Goal: Information Seeking & Learning: Check status

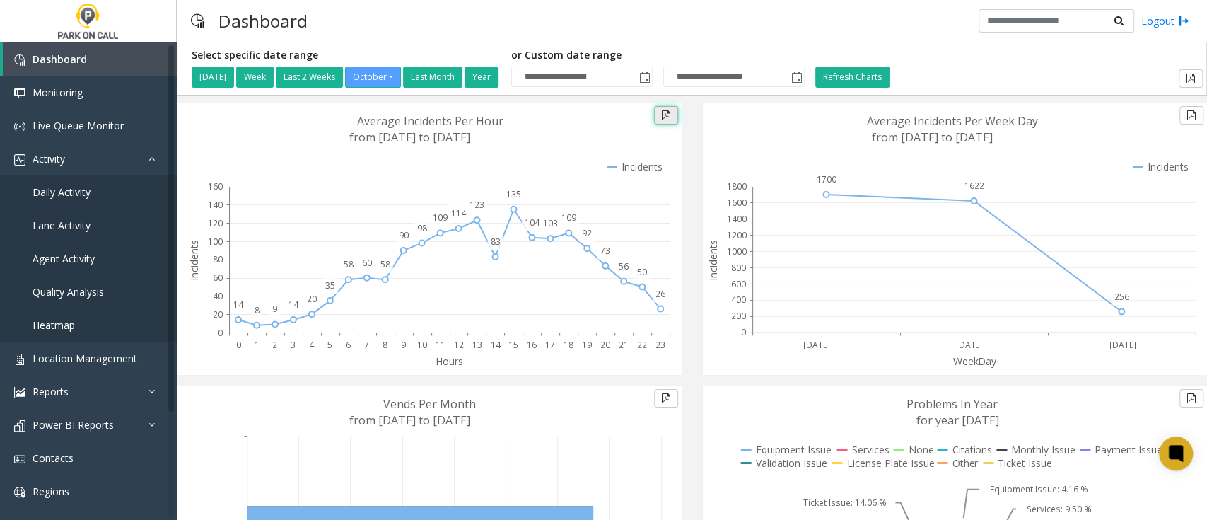
click at [662, 116] on button at bounding box center [666, 115] width 24 height 18
click at [52, 263] on span "Agent Activity" at bounding box center [64, 258] width 62 height 13
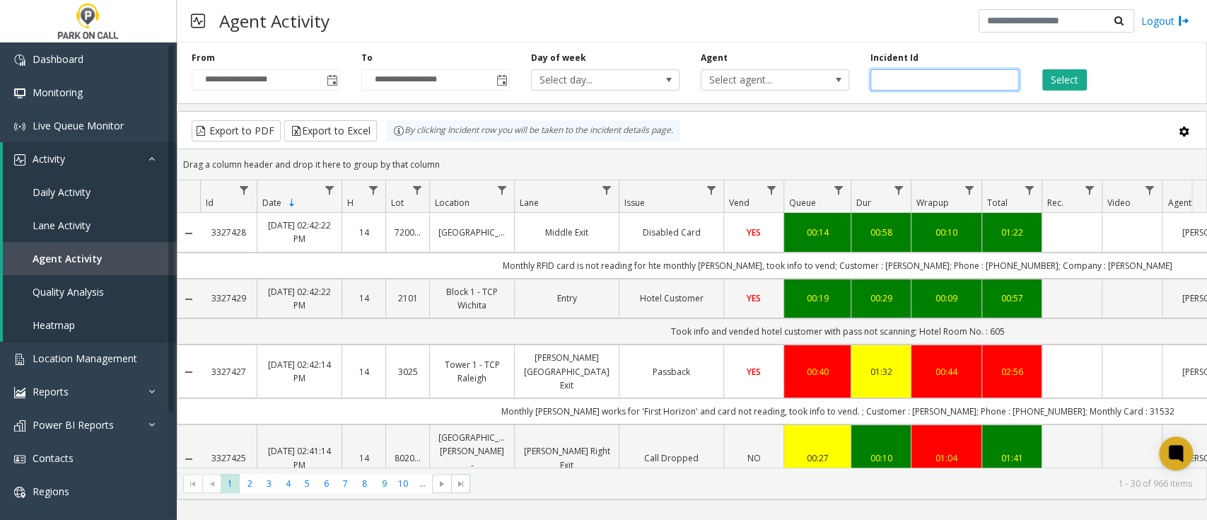
click at [911, 75] on input "number" at bounding box center [944, 79] width 148 height 21
paste input "*******"
type input "*******"
click at [1048, 82] on button "Select" at bounding box center [1064, 79] width 45 height 21
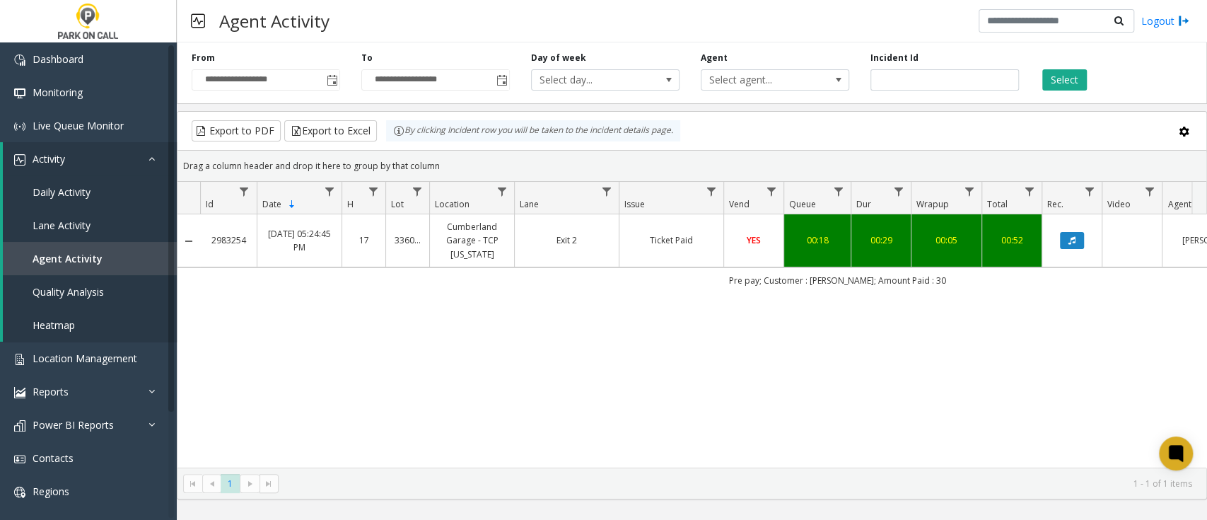
click at [560, 240] on link "Exit 2" at bounding box center [566, 239] width 87 height 13
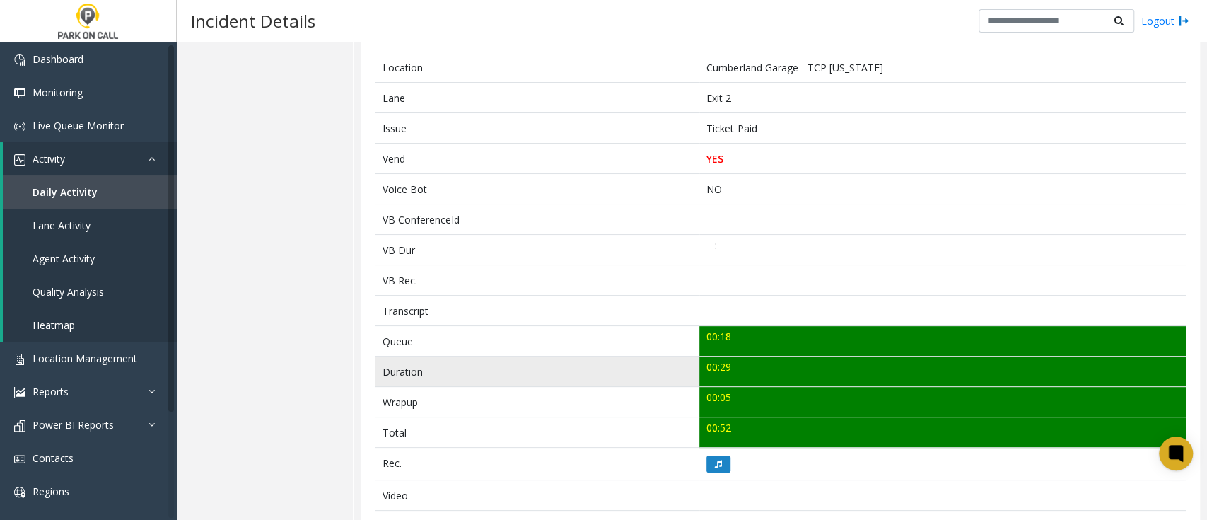
scroll to position [310, 0]
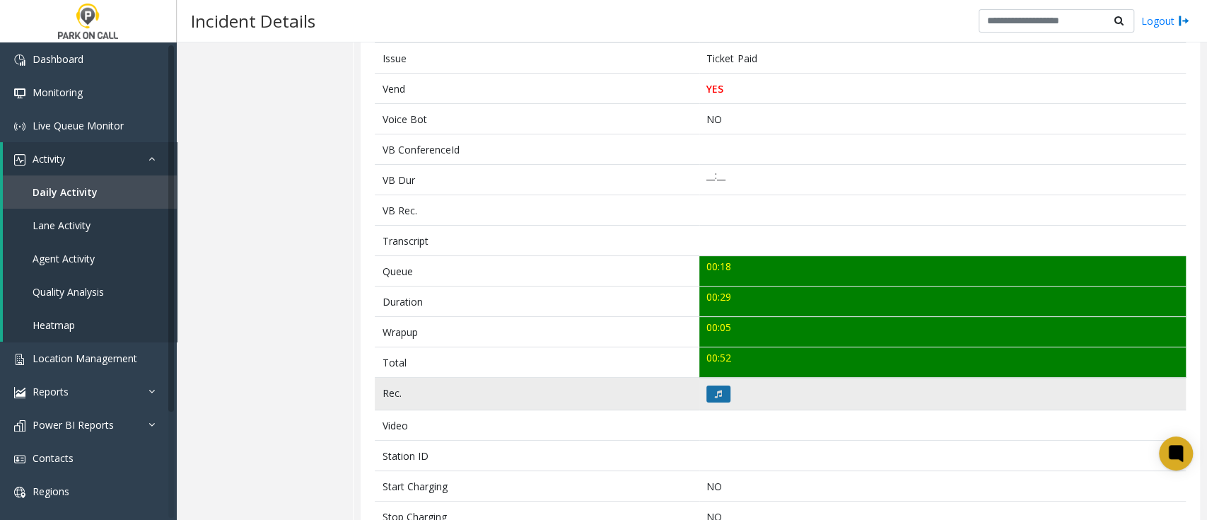
click at [715, 392] on icon at bounding box center [718, 394] width 7 height 8
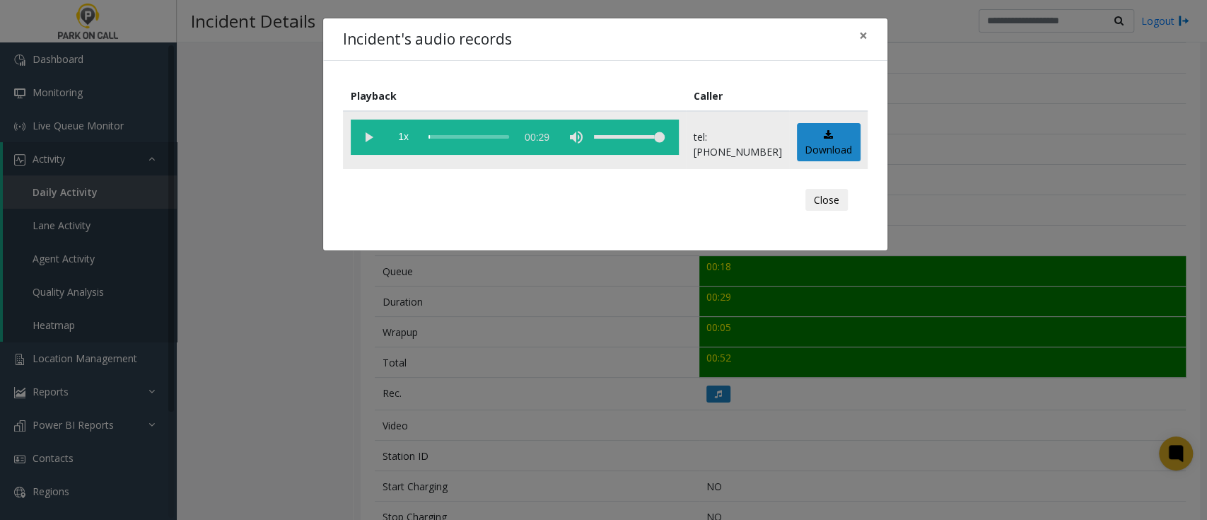
click at [370, 136] on vg-play-pause at bounding box center [368, 136] width 35 height 35
click at [248, 322] on div "Incident's audio records × Playback Caller 1x 00:29 tel:[PHONE_NUMBER] Download…" at bounding box center [603, 260] width 1207 height 520
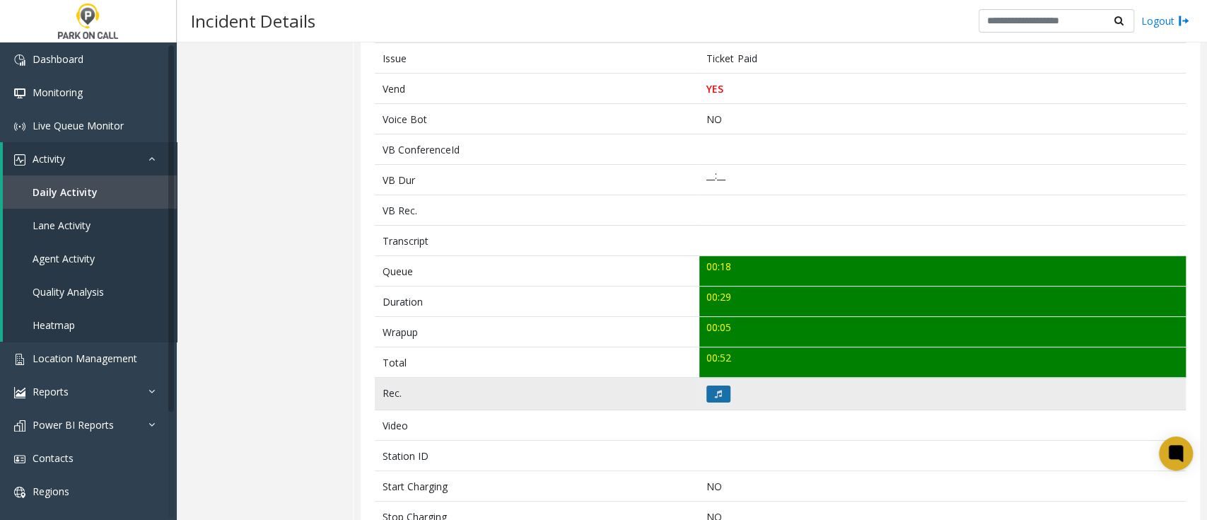
click at [718, 392] on button at bounding box center [718, 393] width 24 height 17
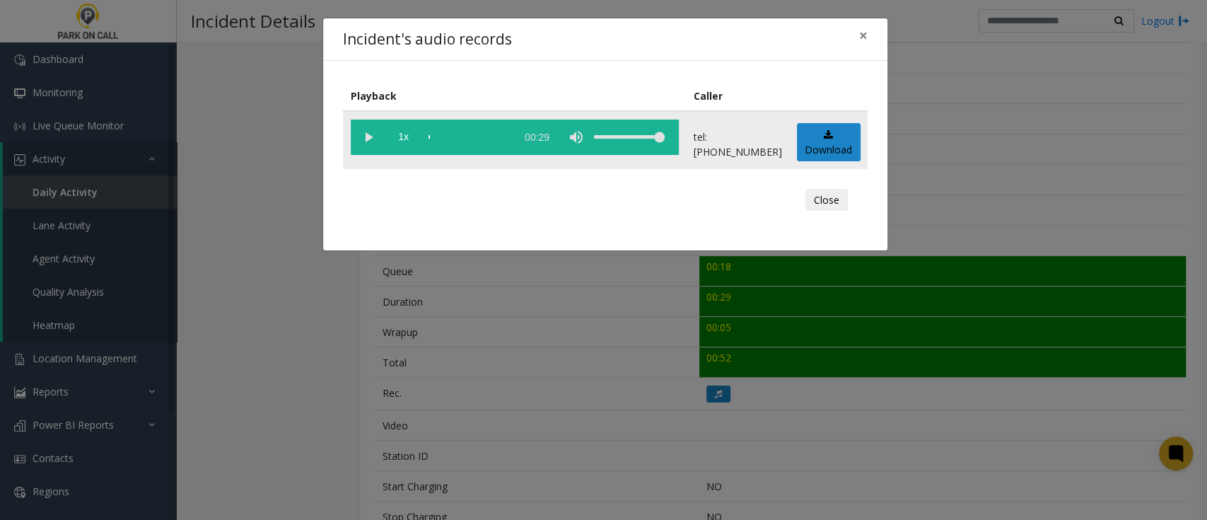
click at [366, 139] on vg-play-pause at bounding box center [368, 136] width 35 height 35
click at [368, 134] on vg-play-pause at bounding box center [368, 136] width 35 height 35
click at [371, 138] on vg-play-pause at bounding box center [368, 136] width 35 height 35
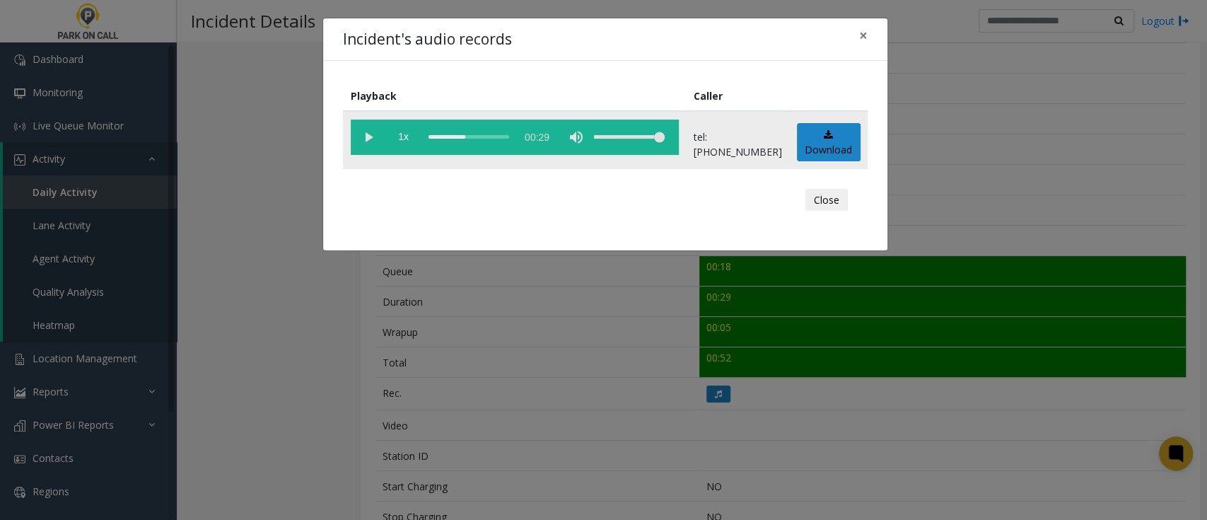
click at [363, 134] on vg-play-pause at bounding box center [368, 136] width 35 height 35
click at [367, 134] on vg-play-pause at bounding box center [368, 136] width 35 height 35
click at [362, 136] on vg-play-pause at bounding box center [368, 136] width 35 height 35
click at [368, 137] on vg-play-pause at bounding box center [368, 136] width 35 height 35
click at [863, 33] on span "×" at bounding box center [863, 35] width 8 height 20
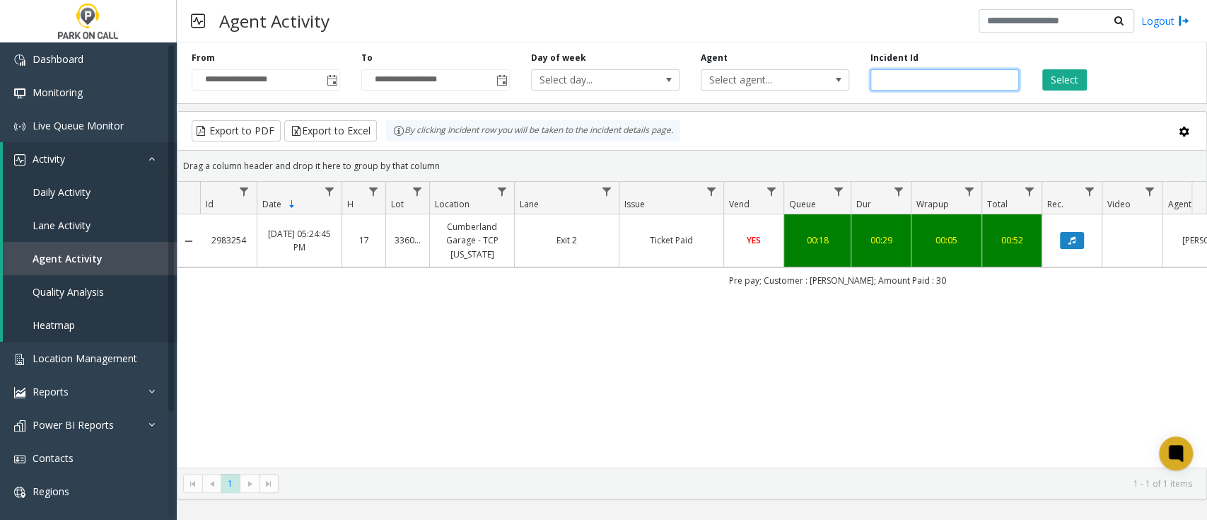
click at [901, 82] on input "number" at bounding box center [944, 79] width 148 height 21
paste input "*******"
type input "*******"
click at [1055, 76] on button "Select" at bounding box center [1064, 79] width 45 height 21
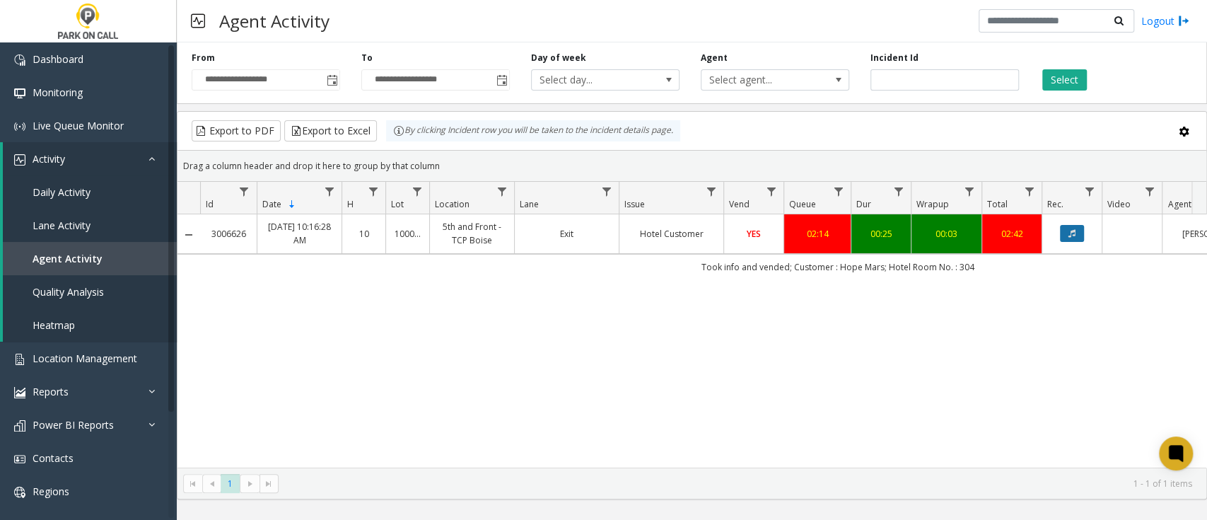
click at [1077, 233] on button "Data table" at bounding box center [1072, 233] width 24 height 17
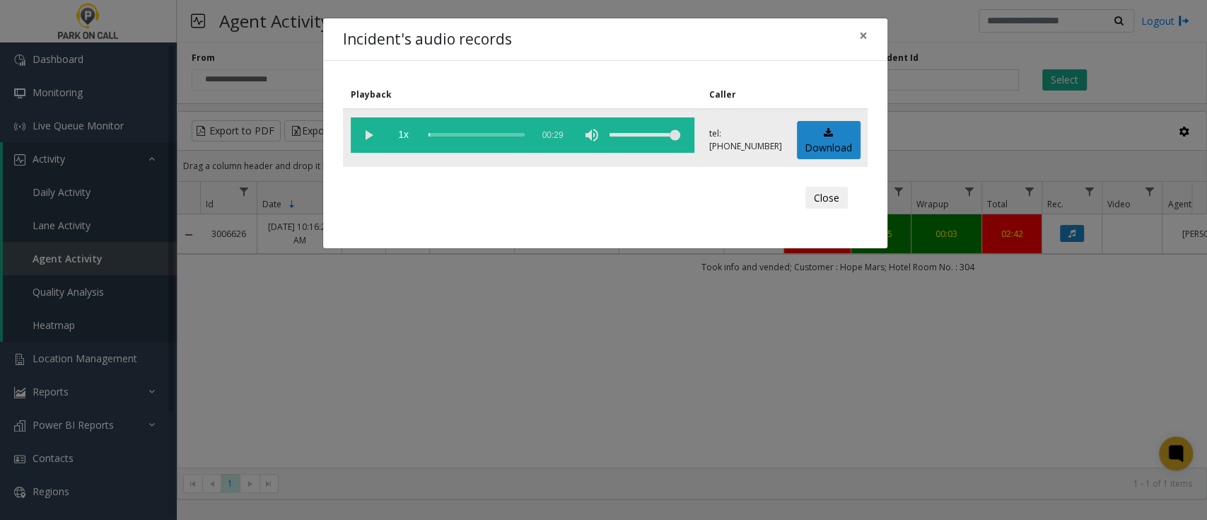
click at [362, 132] on vg-play-pause at bounding box center [368, 134] width 35 height 35
click at [366, 133] on vg-play-pause at bounding box center [368, 134] width 35 height 35
click at [866, 37] on span "×" at bounding box center [863, 35] width 8 height 20
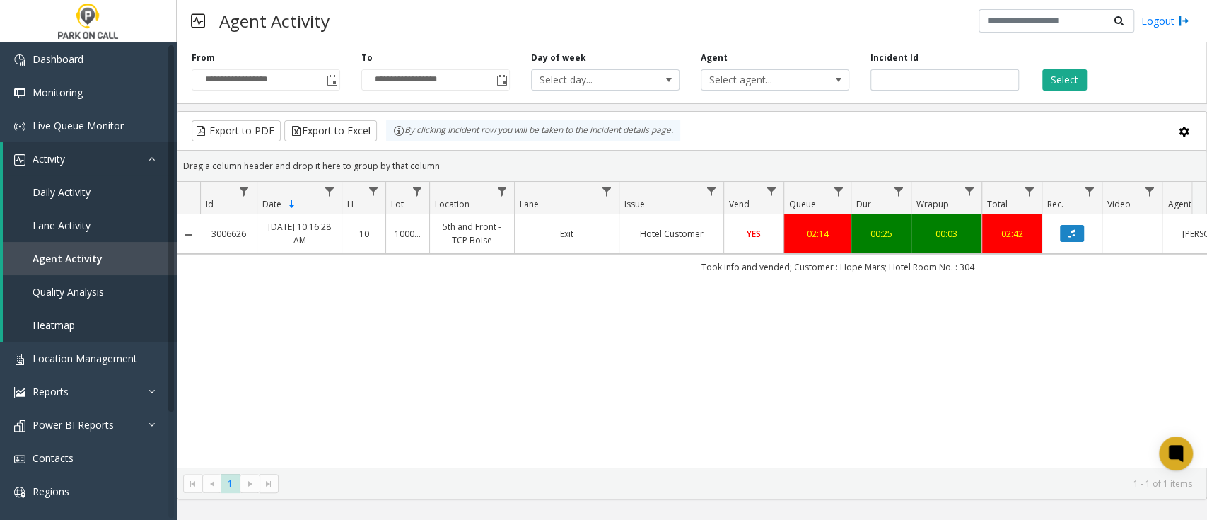
click at [728, 242] on td "YES" at bounding box center [753, 233] width 60 height 39
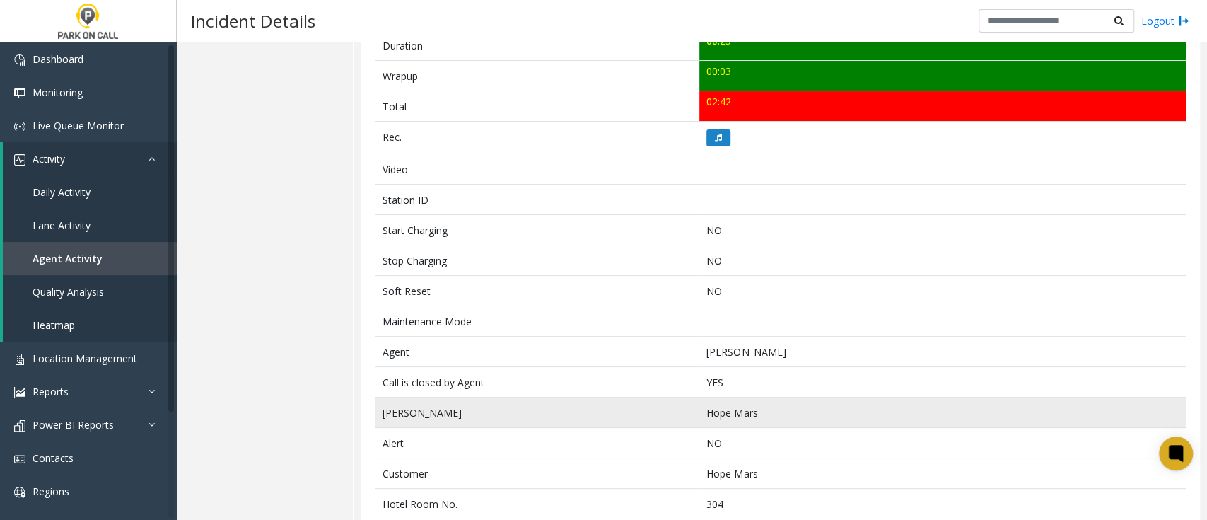
scroll to position [592, 0]
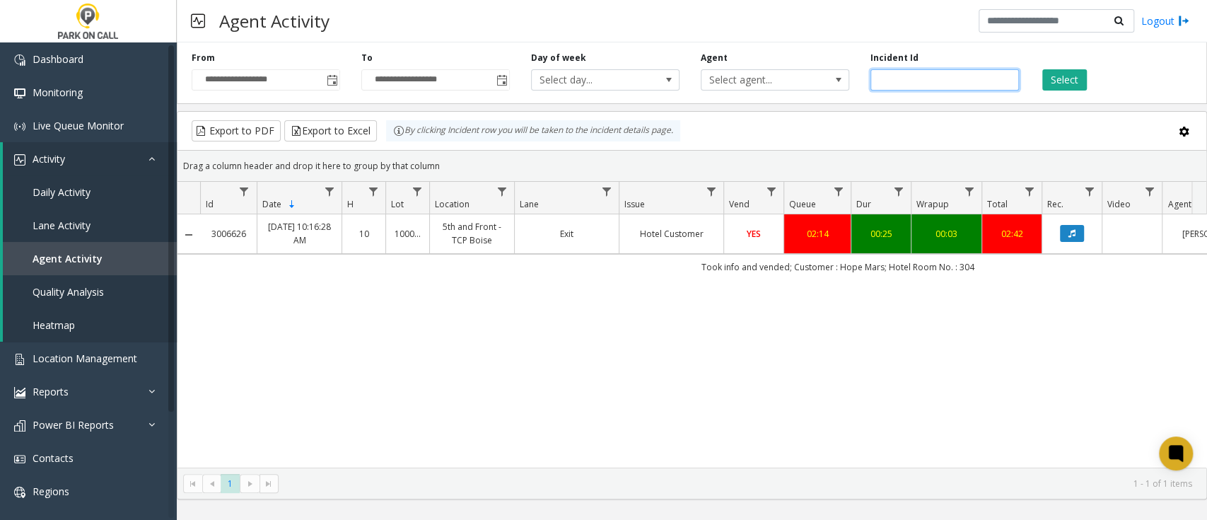
click at [966, 74] on input "number" at bounding box center [944, 79] width 148 height 21
paste input "*******"
type input "*******"
click at [1048, 76] on button "Select" at bounding box center [1064, 79] width 45 height 21
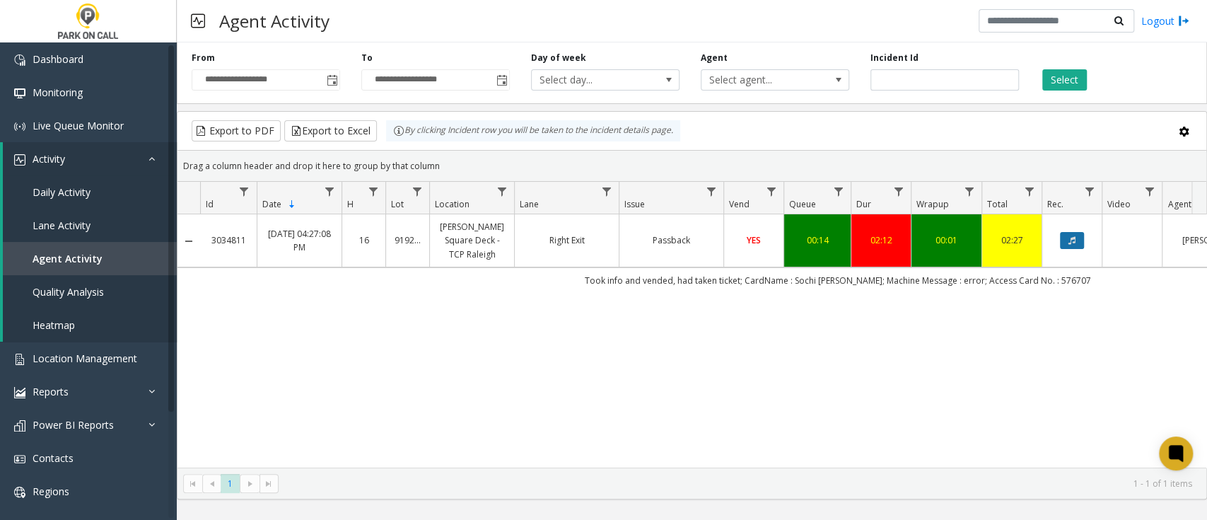
click at [1073, 239] on icon "Data table" at bounding box center [1071, 240] width 7 height 8
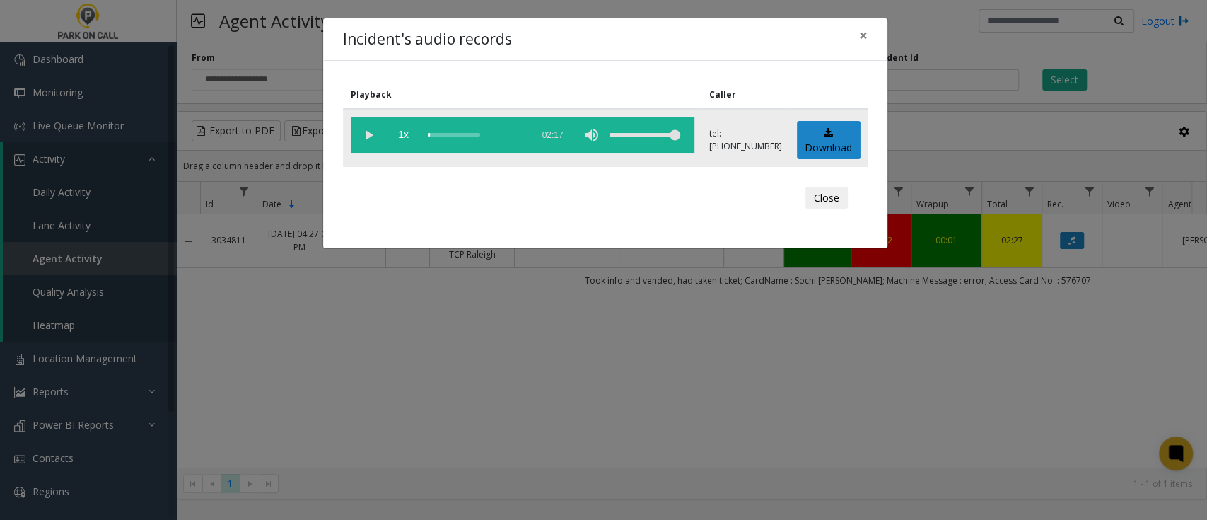
click at [370, 134] on vg-play-pause at bounding box center [368, 134] width 35 height 35
click at [368, 135] on vg-play-pause at bounding box center [368, 134] width 35 height 35
click at [366, 130] on vg-play-pause at bounding box center [368, 134] width 35 height 35
click at [368, 133] on vg-play-pause at bounding box center [368, 134] width 35 height 35
click at [363, 139] on vg-play-pause at bounding box center [368, 134] width 35 height 35
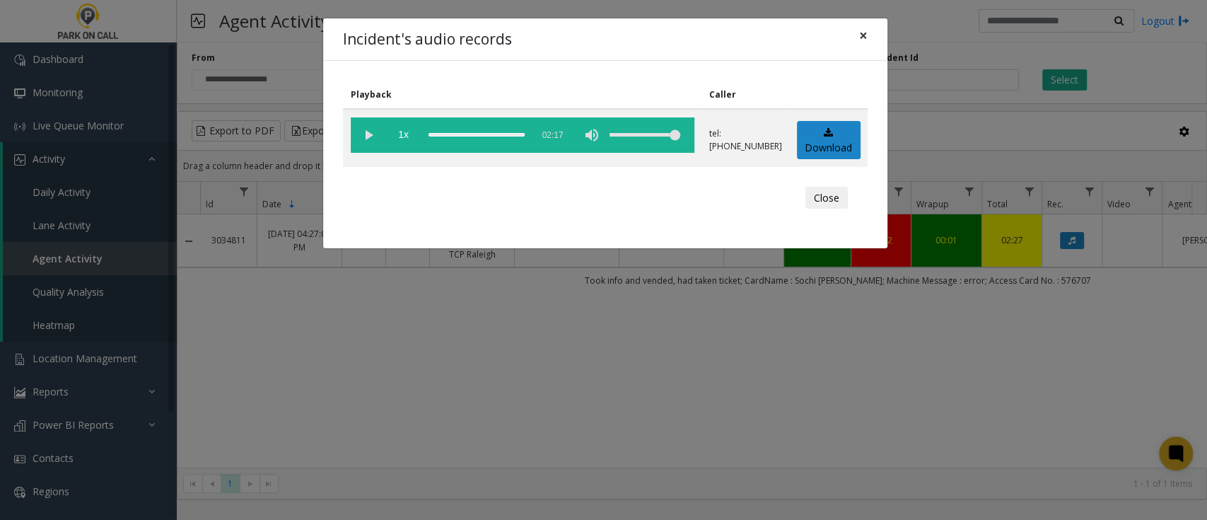
click at [860, 33] on span "×" at bounding box center [863, 35] width 8 height 20
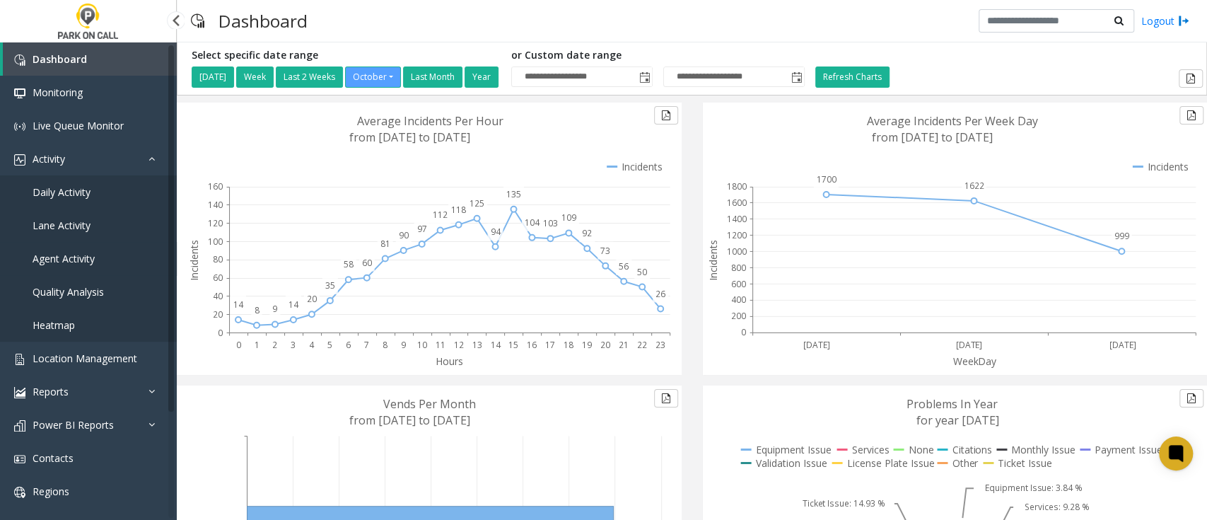
click at [58, 253] on span "Agent Activity" at bounding box center [64, 258] width 62 height 13
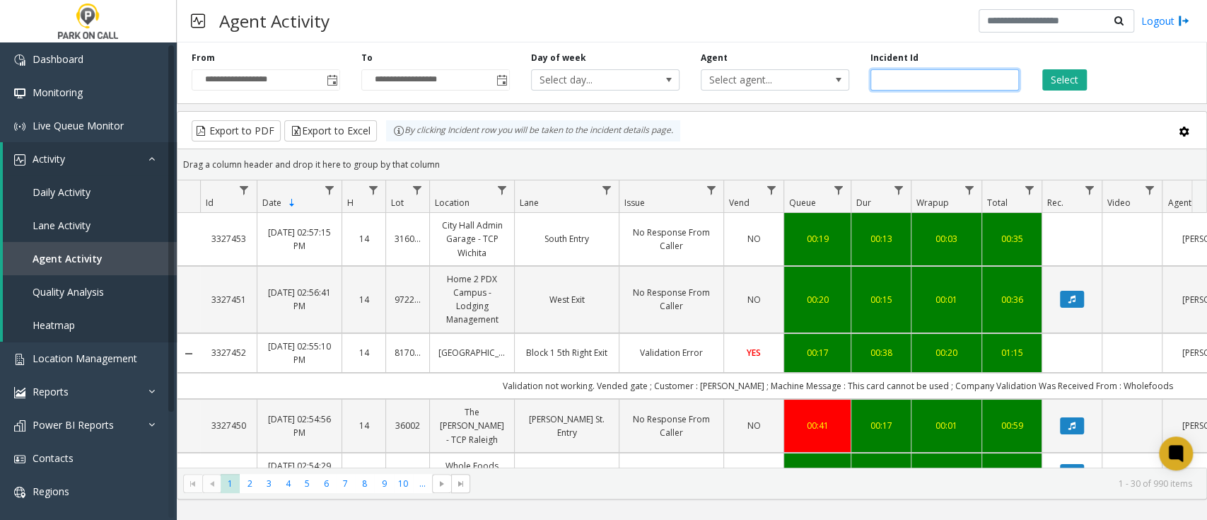
click at [903, 76] on input "number" at bounding box center [944, 79] width 148 height 21
paste input "*******"
click at [1074, 78] on button "Select" at bounding box center [1064, 79] width 45 height 21
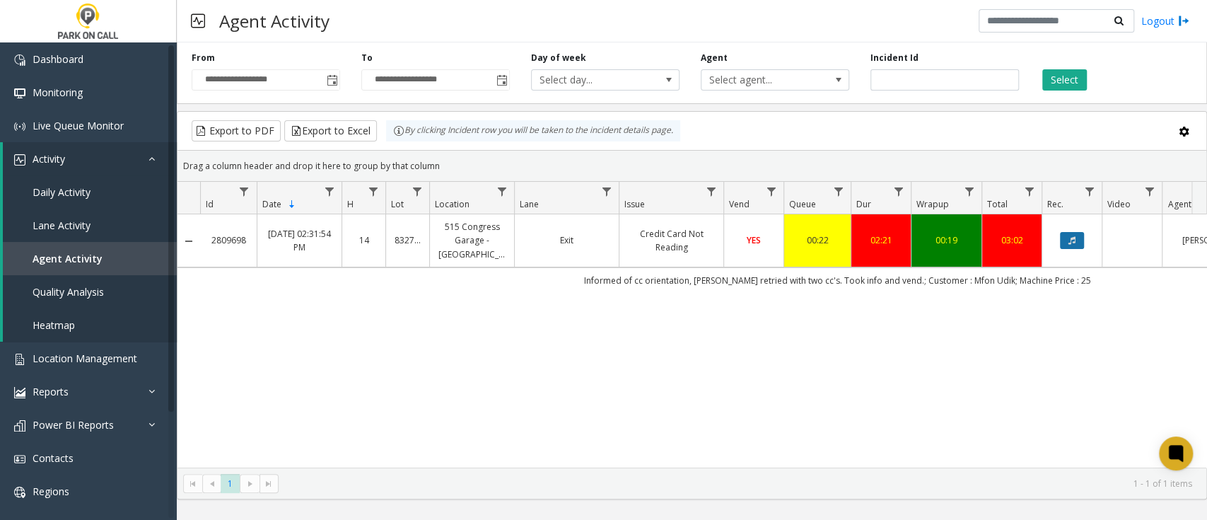
click at [1076, 233] on button "Data table" at bounding box center [1072, 240] width 24 height 17
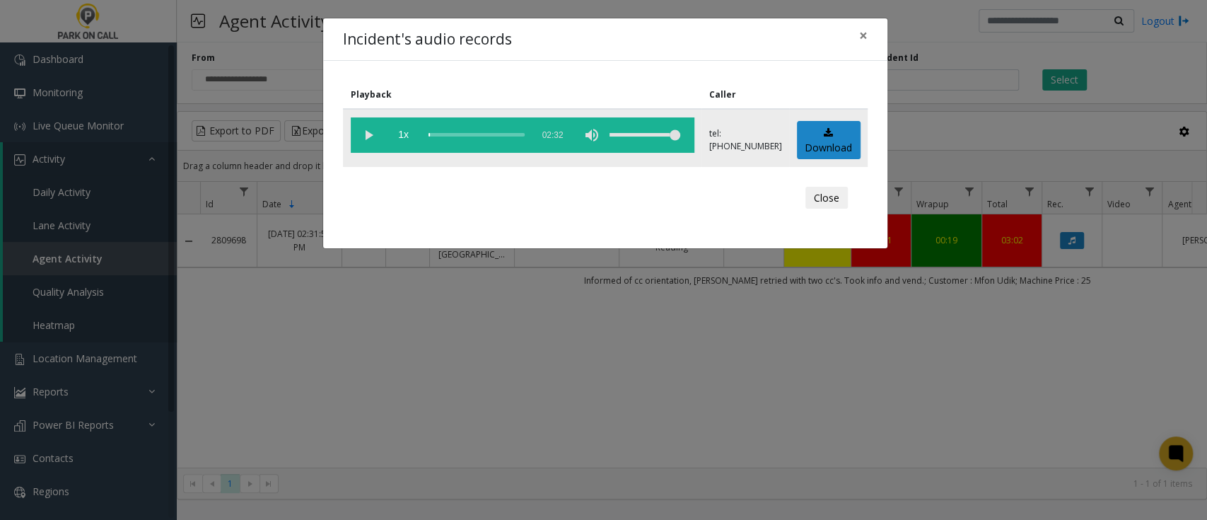
click at [373, 133] on vg-play-pause at bounding box center [368, 134] width 35 height 35
click at [367, 136] on vg-play-pause at bounding box center [368, 134] width 35 height 35
click at [370, 130] on vg-play-pause at bounding box center [368, 134] width 35 height 35
click at [865, 36] on span "×" at bounding box center [863, 35] width 8 height 20
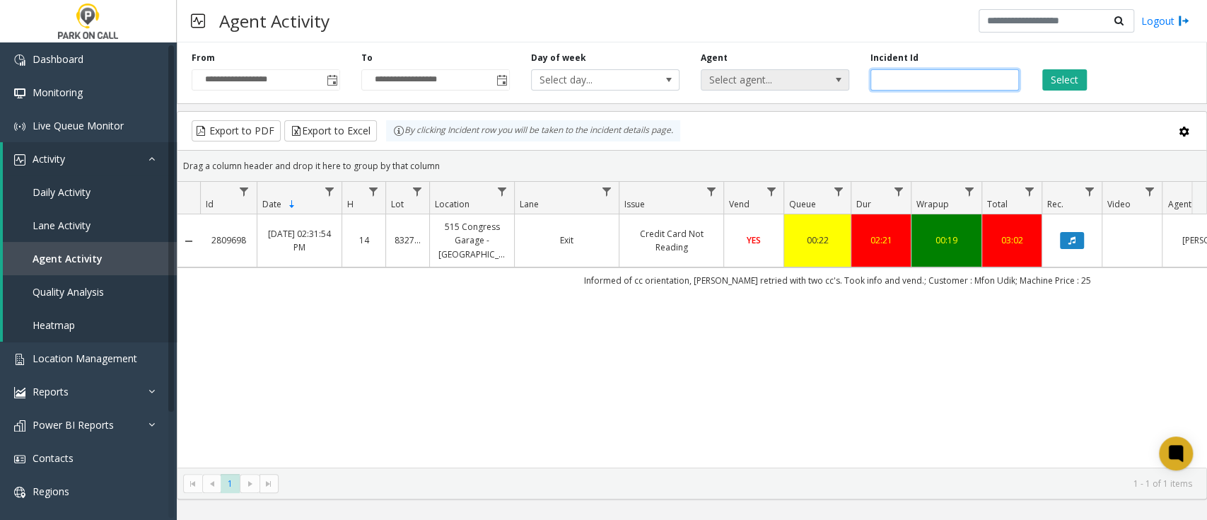
drag, startPoint x: 943, startPoint y: 76, endPoint x: 826, endPoint y: 82, distance: 117.5
click at [826, 82] on div "**********" at bounding box center [692, 70] width 1030 height 67
paste input "number"
click at [1072, 76] on button "Select" at bounding box center [1064, 79] width 45 height 21
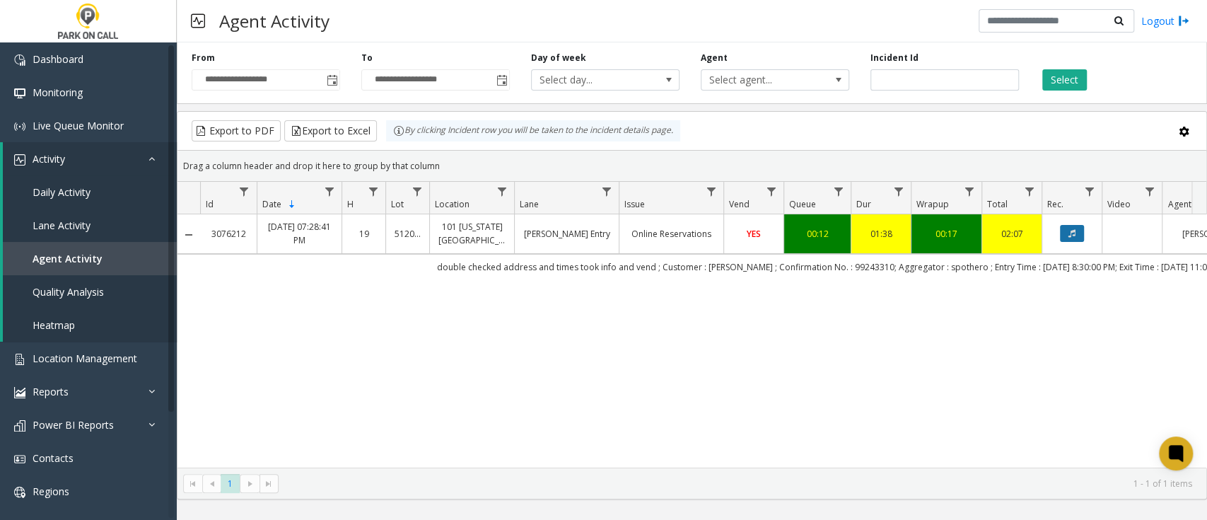
click at [1075, 232] on icon "Data table" at bounding box center [1071, 233] width 7 height 8
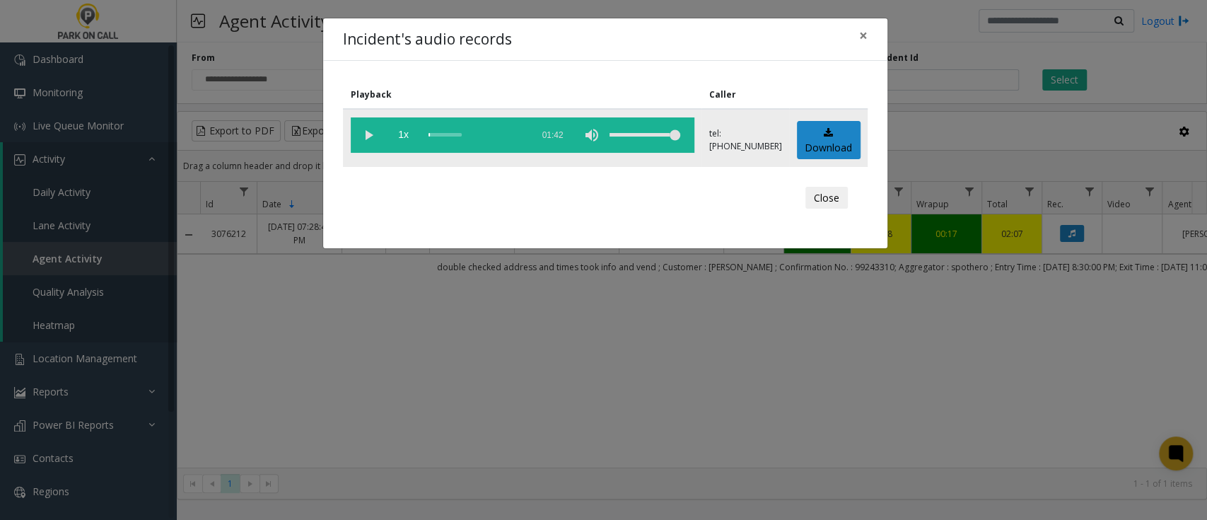
click at [361, 132] on vg-play-pause at bounding box center [368, 134] width 35 height 35
click at [367, 139] on vg-play-pause at bounding box center [368, 134] width 35 height 35
click at [657, 293] on div "Incident's audio records × Playback Caller 1x 01:42 tel:[PHONE_NUMBER] Download…" at bounding box center [603, 260] width 1207 height 520
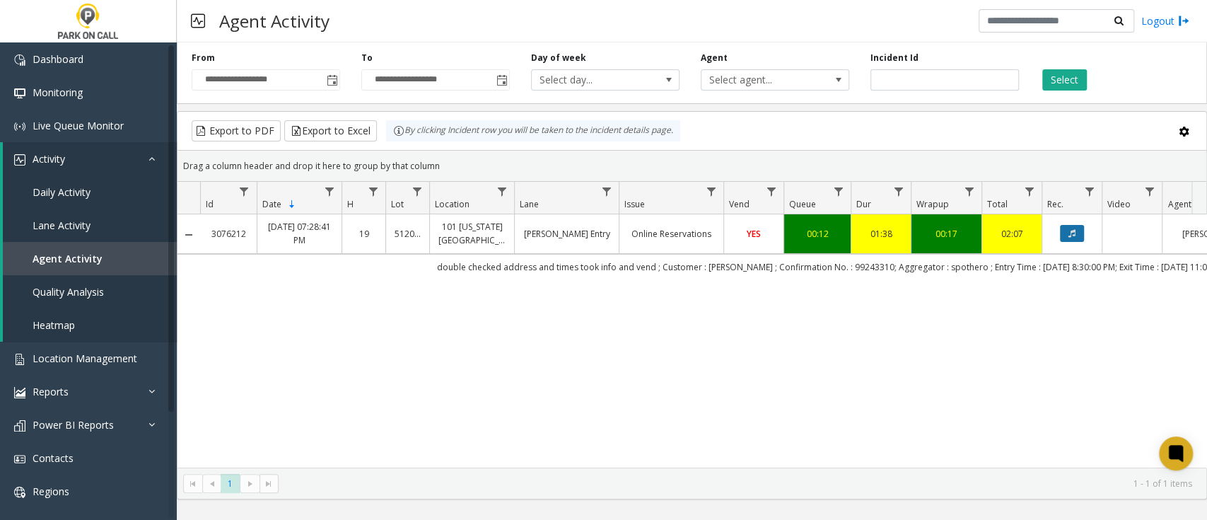
click at [1072, 237] on button "Data table" at bounding box center [1072, 233] width 24 height 17
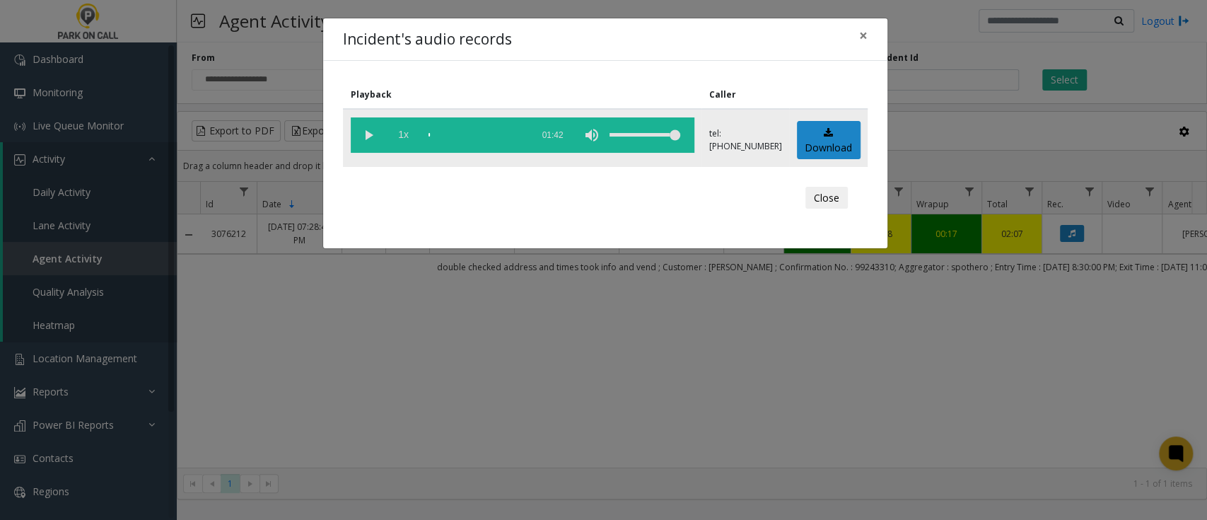
drag, startPoint x: 367, startPoint y: 135, endPoint x: 396, endPoint y: 134, distance: 29.0
click at [369, 135] on vg-play-pause at bounding box center [368, 134] width 35 height 35
click at [455, 131] on div "scrub bar" at bounding box center [476, 134] width 96 height 35
click at [865, 32] on span "×" at bounding box center [863, 35] width 8 height 20
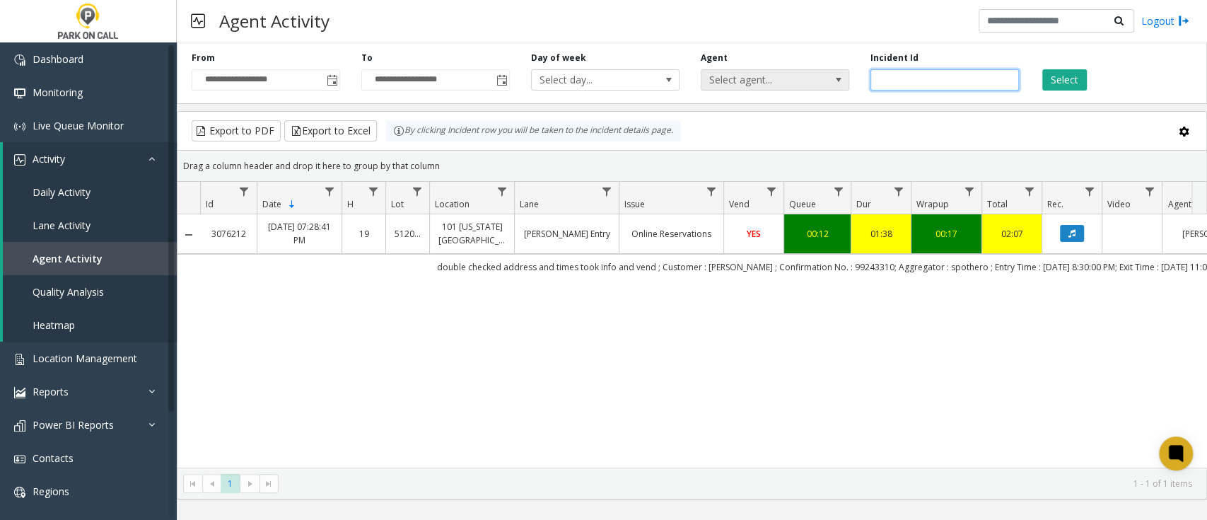
drag, startPoint x: 923, startPoint y: 79, endPoint x: 848, endPoint y: 88, distance: 74.8
click at [848, 88] on div "**********" at bounding box center [692, 70] width 1030 height 67
paste input "number"
click at [1050, 74] on button "Select" at bounding box center [1064, 79] width 45 height 21
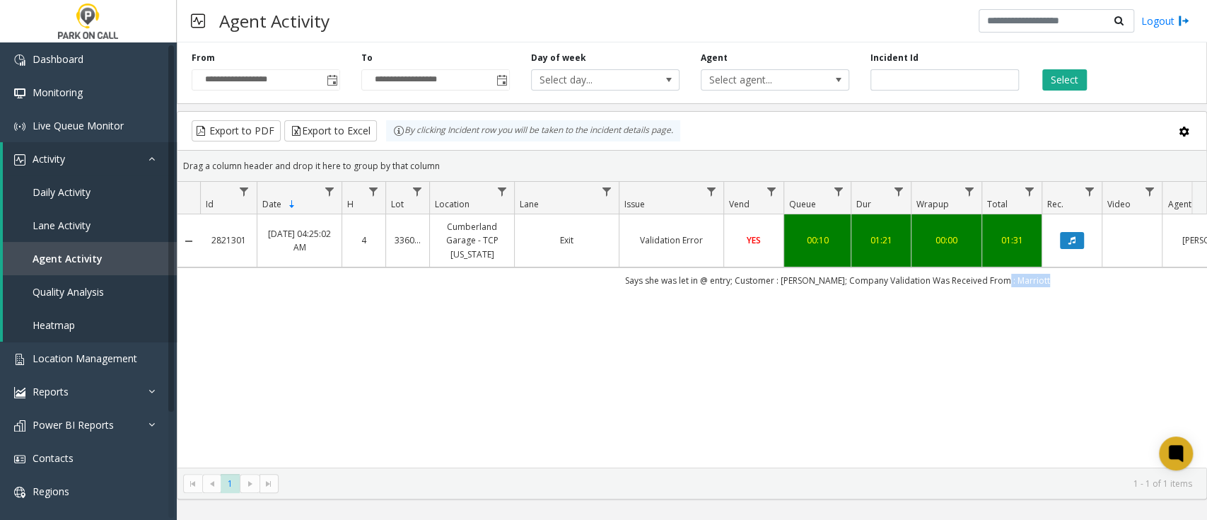
drag, startPoint x: 1069, startPoint y: 282, endPoint x: 1002, endPoint y: 281, distance: 67.2
click at [1002, 281] on td "Says she was let in @ entry; Customer : [PERSON_NAME]; Company Validation Was R…" at bounding box center [837, 279] width 1275 height 25
click at [1072, 238] on icon "Data table" at bounding box center [1071, 240] width 7 height 8
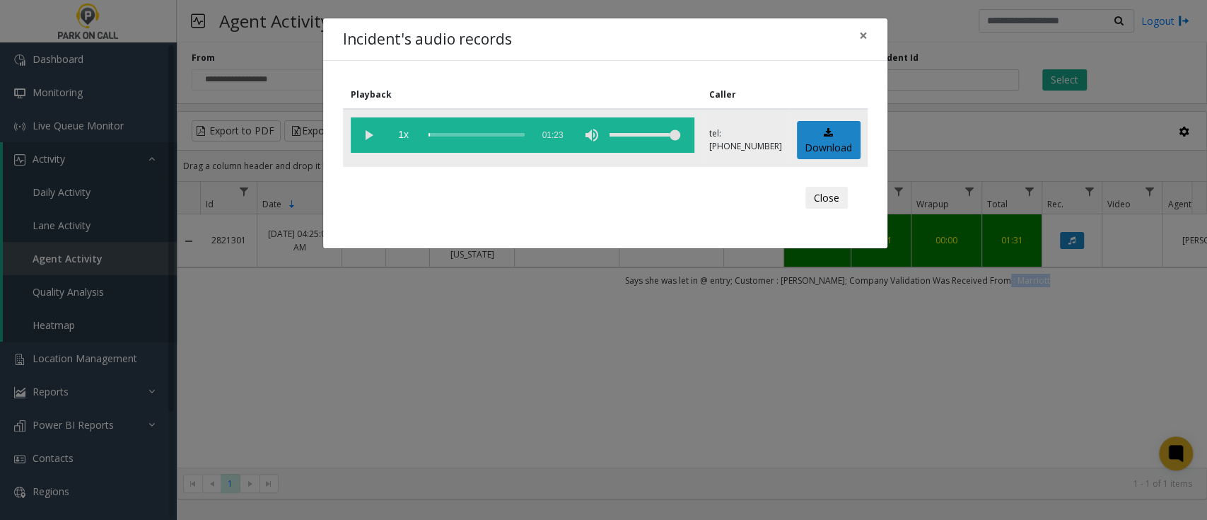
click at [368, 134] on vg-play-pause at bounding box center [368, 134] width 35 height 35
click at [526, 196] on div "Close" at bounding box center [605, 198] width 505 height 42
click at [363, 134] on vg-play-pause at bounding box center [368, 134] width 35 height 35
click at [361, 134] on vg-play-pause at bounding box center [368, 134] width 35 height 35
click at [862, 37] on span "×" at bounding box center [863, 35] width 8 height 20
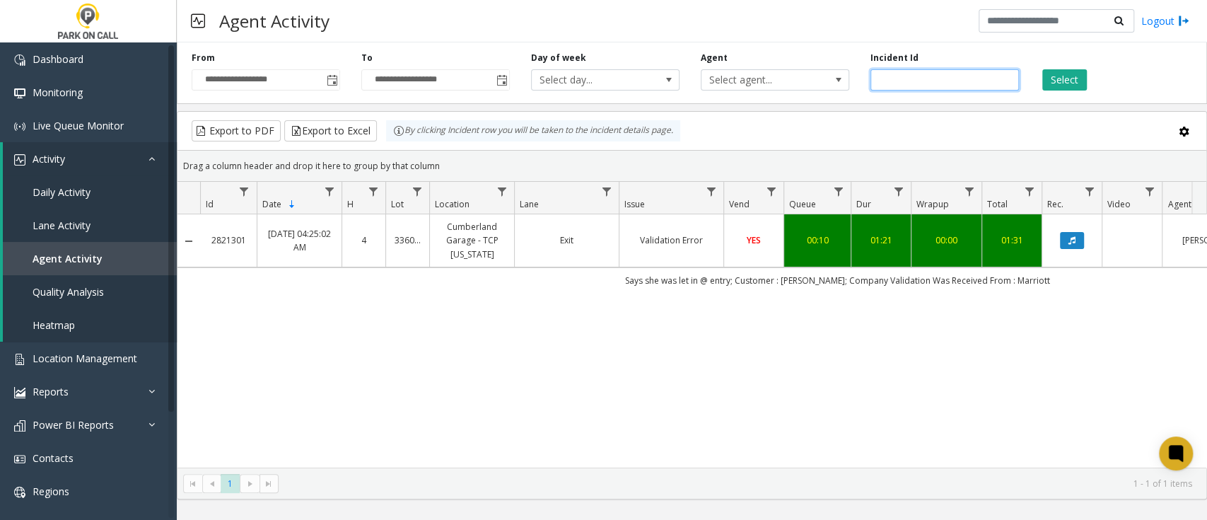
drag, startPoint x: 918, startPoint y: 81, endPoint x: 867, endPoint y: 82, distance: 50.9
click at [867, 82] on div "Incident Id *******" at bounding box center [945, 71] width 170 height 39
paste input "number"
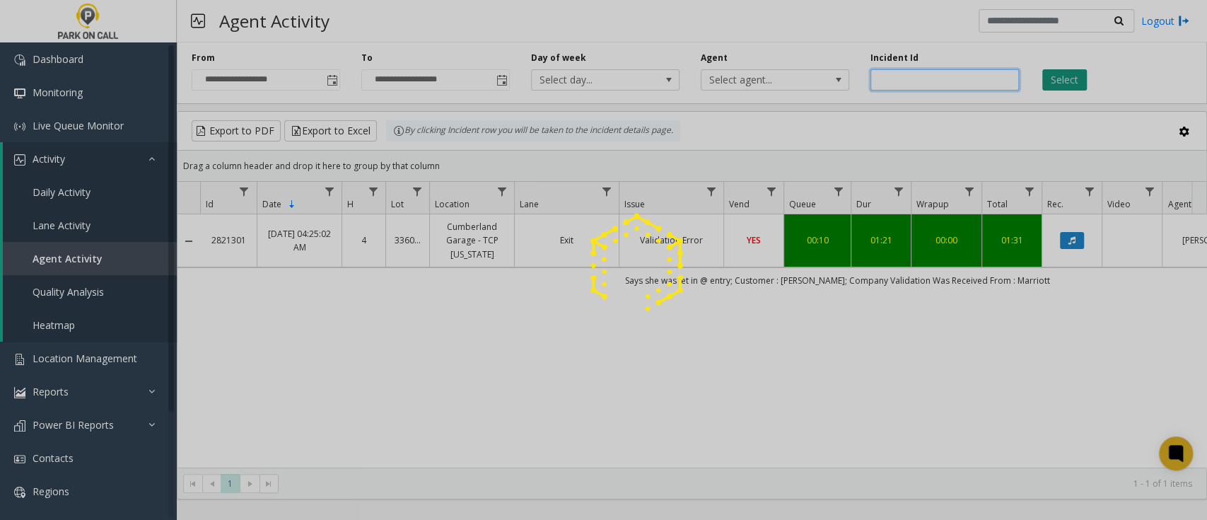
type input "*******"
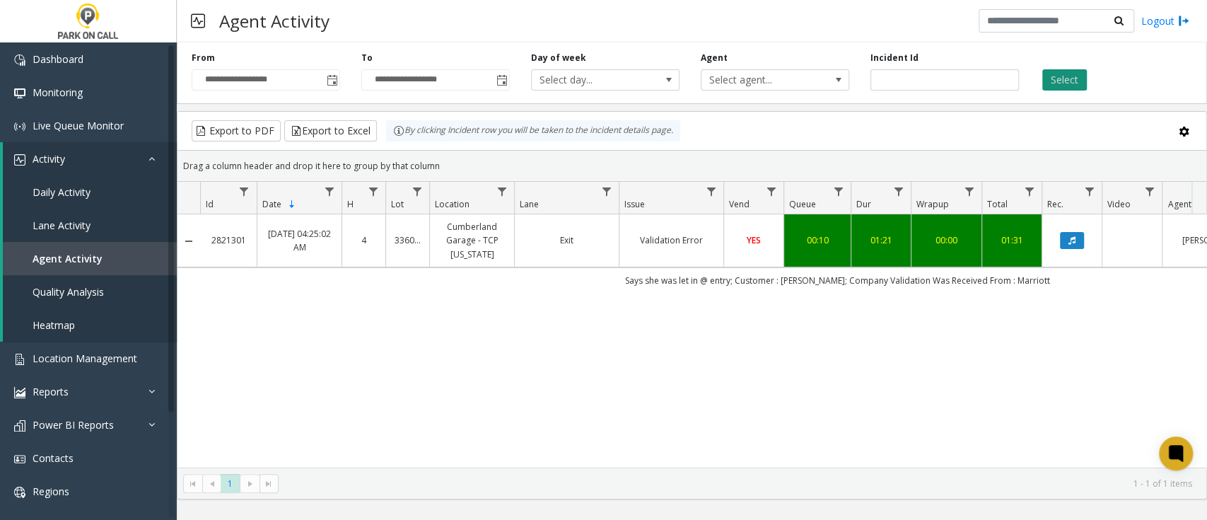
click at [1062, 78] on button "Select" at bounding box center [1064, 79] width 45 height 21
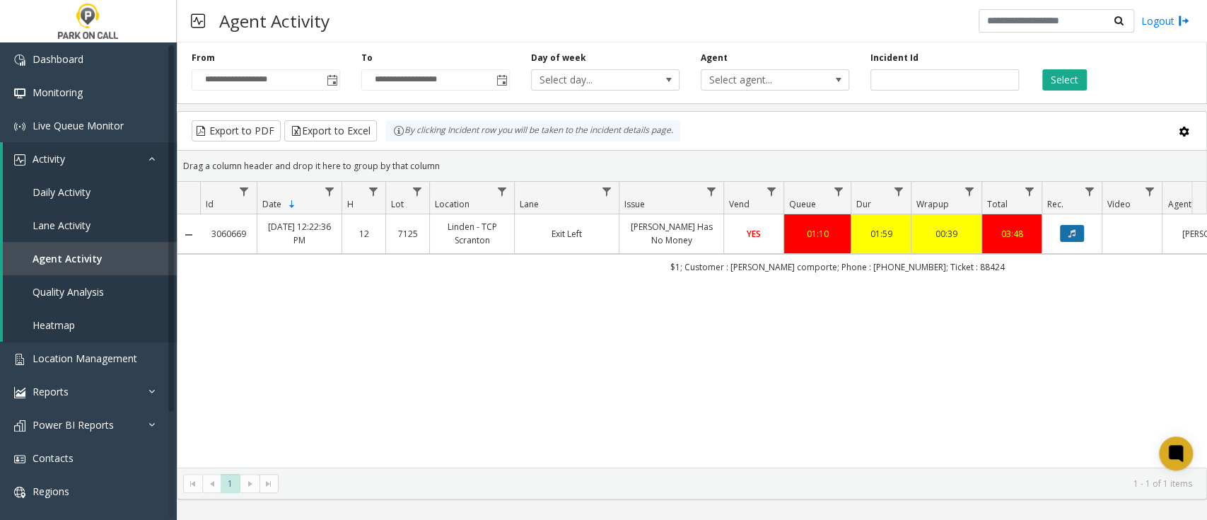
click at [1069, 234] on icon "Data table" at bounding box center [1071, 233] width 7 height 8
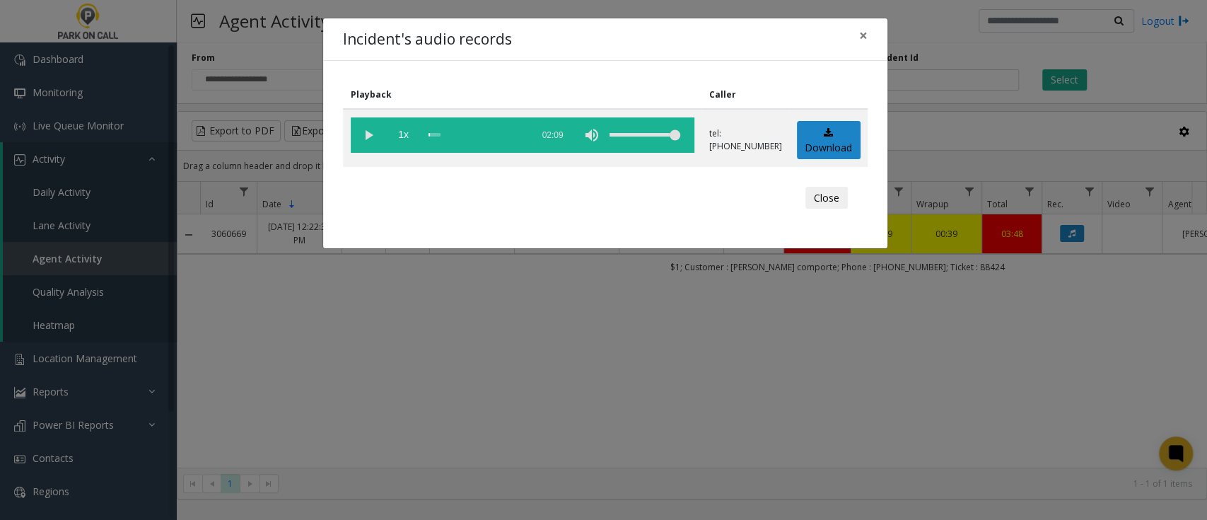
drag, startPoint x: 370, startPoint y: 133, endPoint x: 384, endPoint y: 210, distance: 78.3
click at [369, 134] on vg-play-pause at bounding box center [368, 134] width 35 height 35
click at [673, 218] on div "Playback Caller 1x 02:09 tel:[PHONE_NUMBER] Download Close" at bounding box center [605, 154] width 564 height 187
click at [447, 134] on div "scrub bar" at bounding box center [476, 134] width 96 height 35
click at [441, 132] on div "scrub bar" at bounding box center [476, 134] width 96 height 35
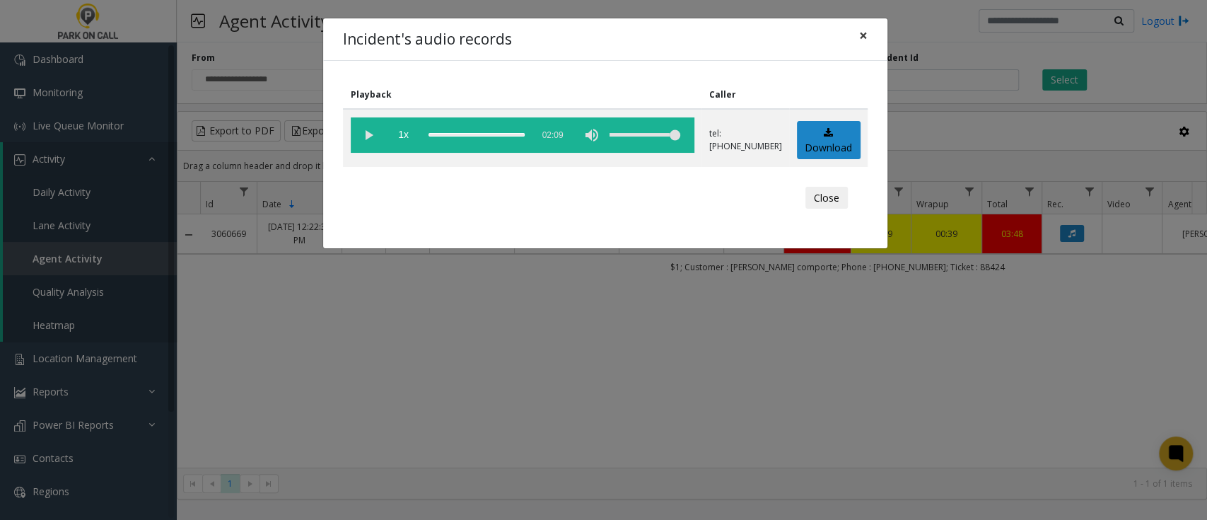
click at [862, 35] on span "×" at bounding box center [863, 35] width 8 height 20
